Goal: Information Seeking & Learning: Learn about a topic

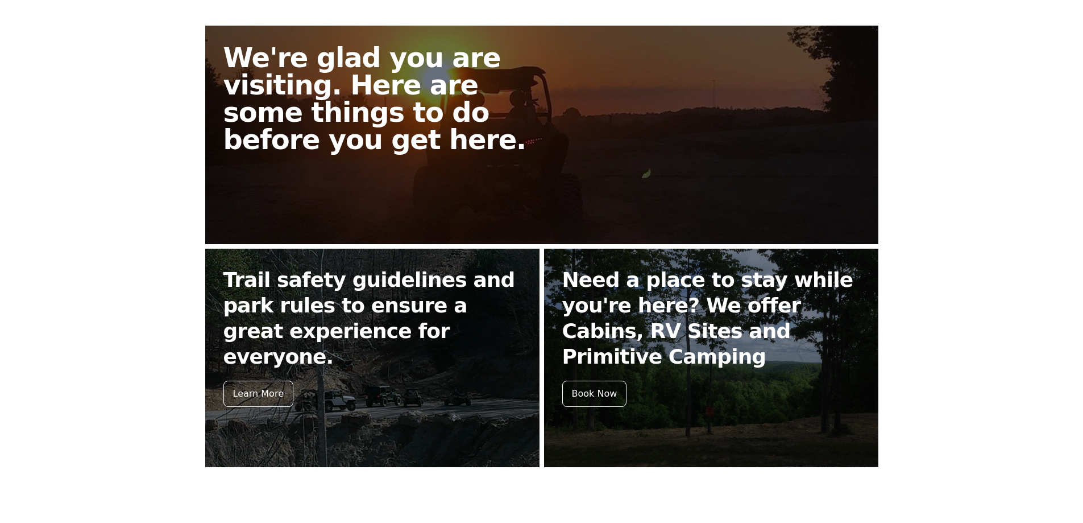
scroll to position [227, 0]
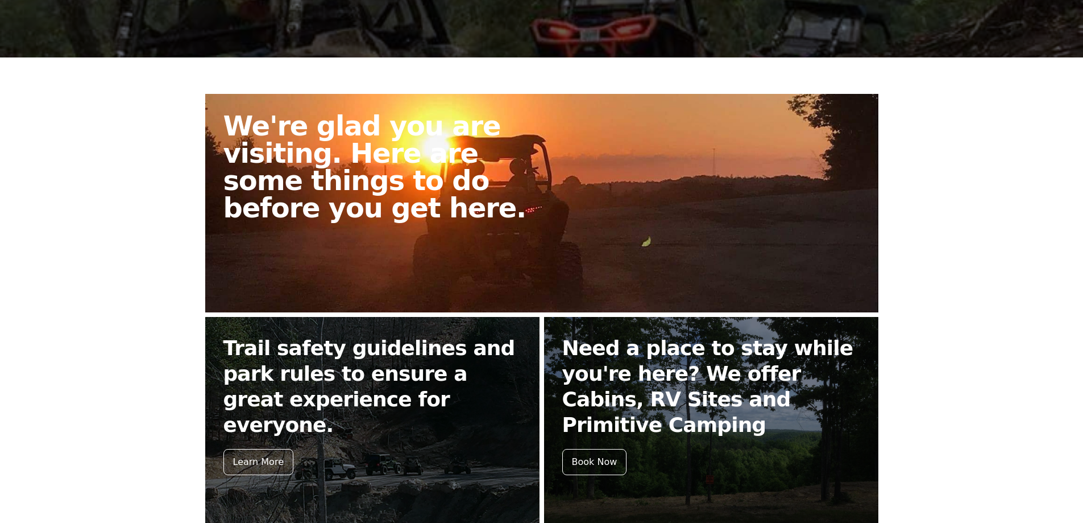
click at [294, 213] on h2 "We're glad you are visiting. Here are some things to do before you get here." at bounding box center [388, 166] width 328 height 109
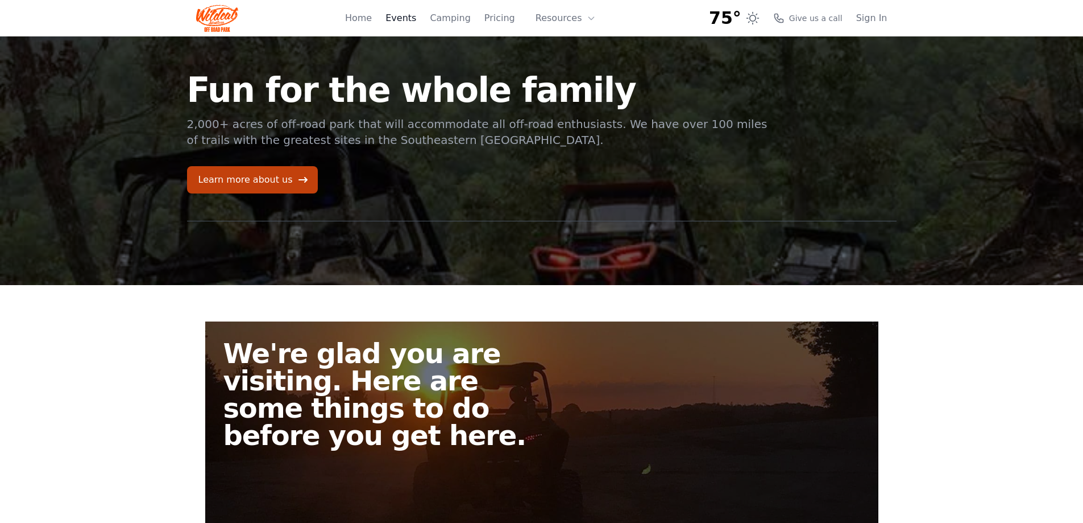
click at [416, 19] on link "Events" at bounding box center [401, 18] width 31 height 14
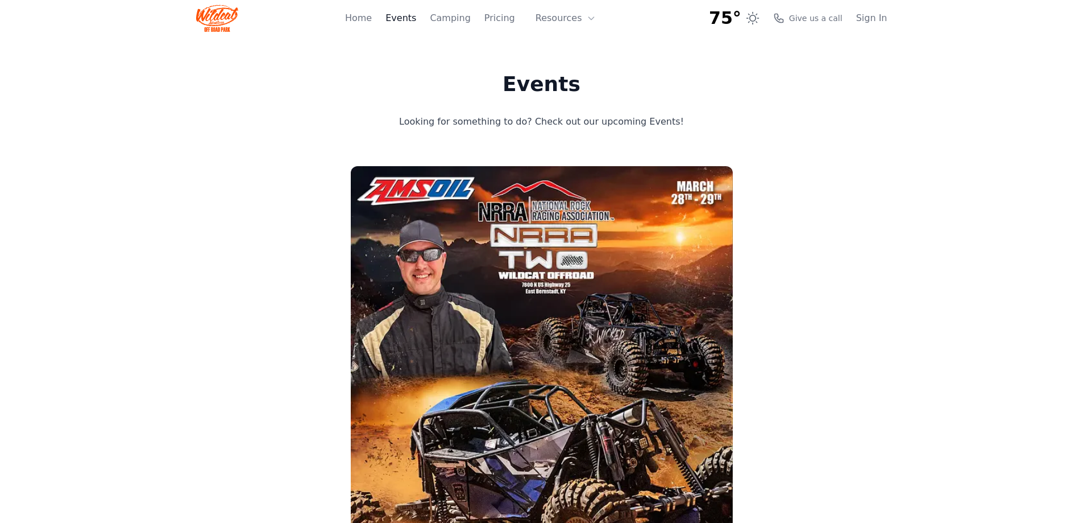
click at [416, 19] on link "Events" at bounding box center [401, 18] width 31 height 14
click at [466, 20] on link "Camping" at bounding box center [450, 18] width 40 height 14
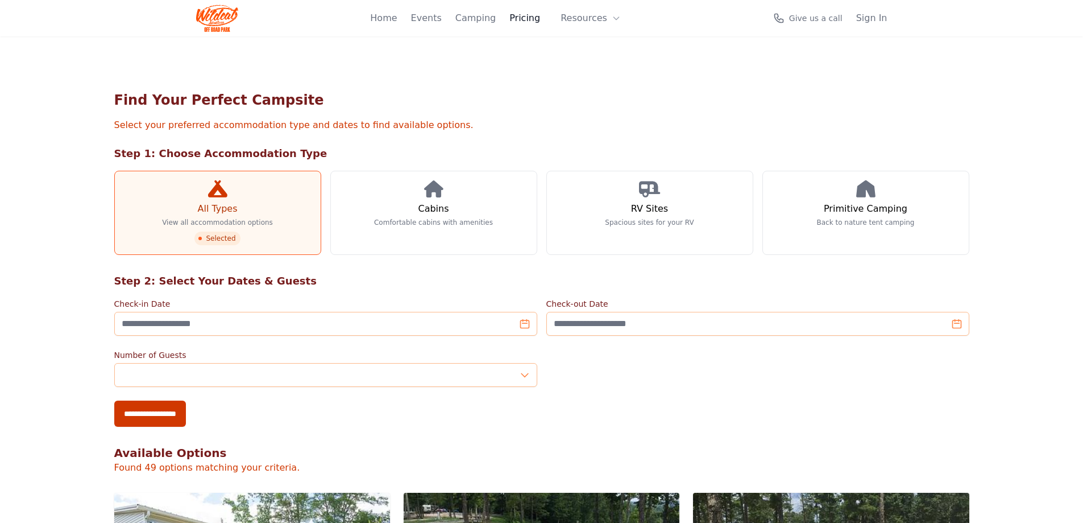
click at [532, 19] on link "Pricing" at bounding box center [525, 18] width 31 height 14
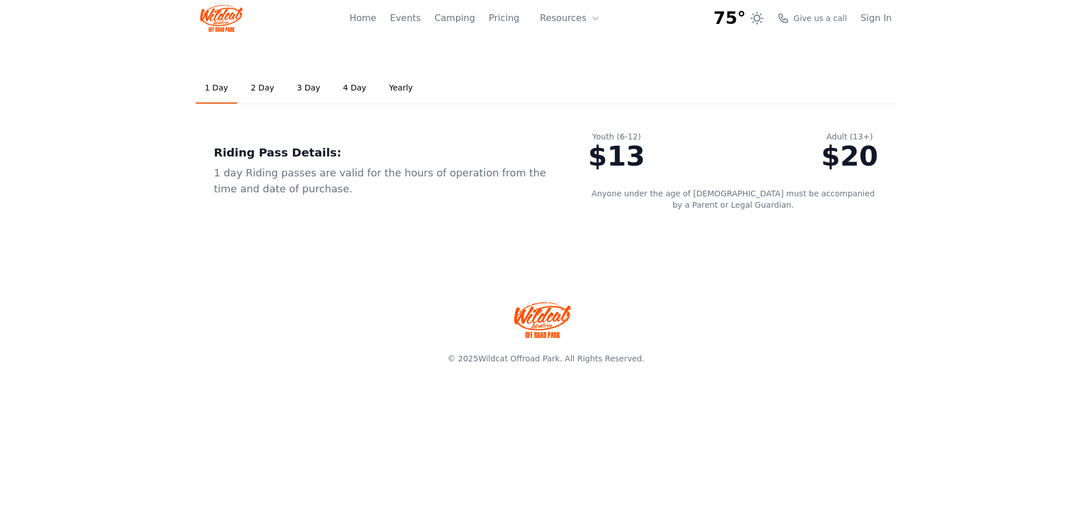
click at [266, 85] on link "2 Day" at bounding box center [263, 88] width 42 height 31
click at [307, 86] on link "3 Day" at bounding box center [309, 88] width 42 height 31
click at [255, 92] on link "2 Day" at bounding box center [263, 88] width 42 height 31
